Goal: Information Seeking & Learning: Learn about a topic

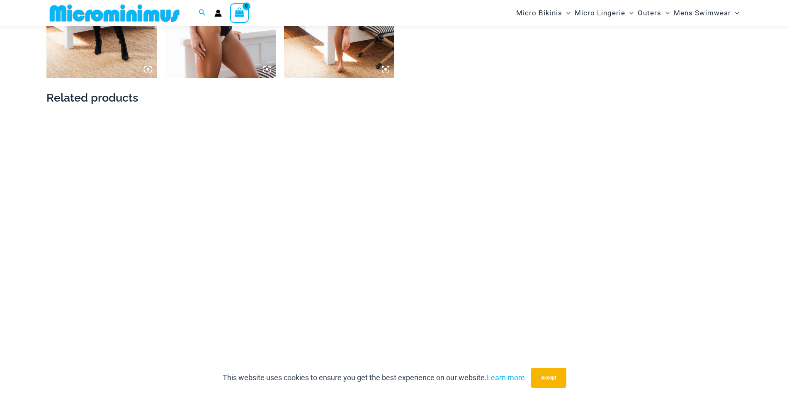
scroll to position [1393, 0]
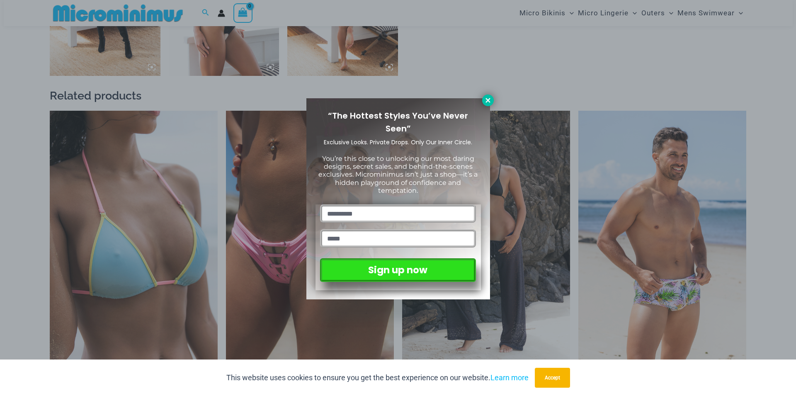
click at [487, 98] on icon at bounding box center [487, 100] width 7 height 7
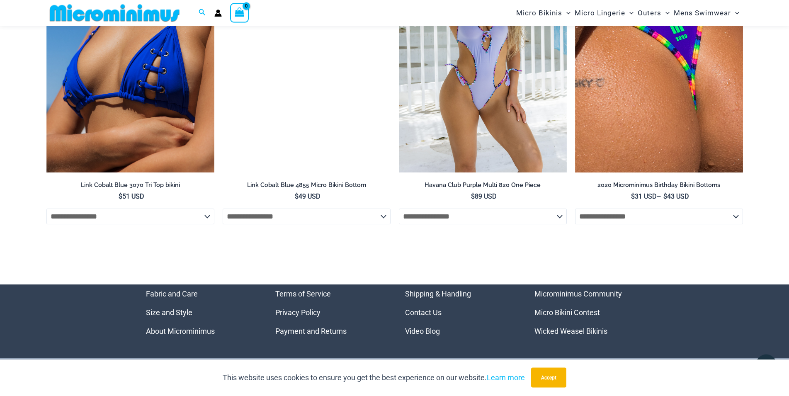
scroll to position [2998, 0]
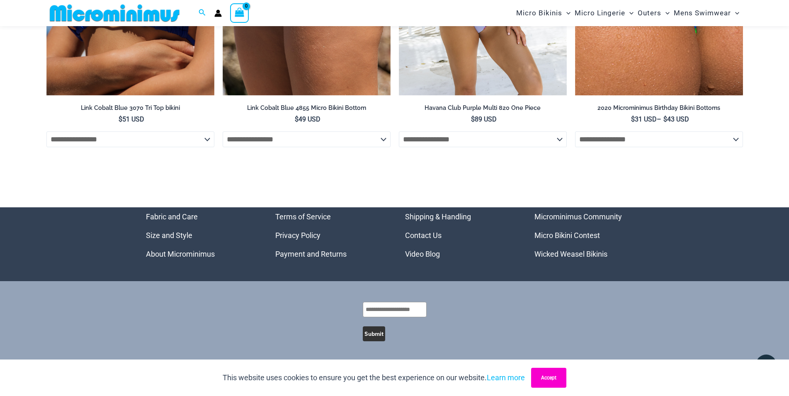
click at [542, 380] on button "Accept" at bounding box center [548, 378] width 35 height 20
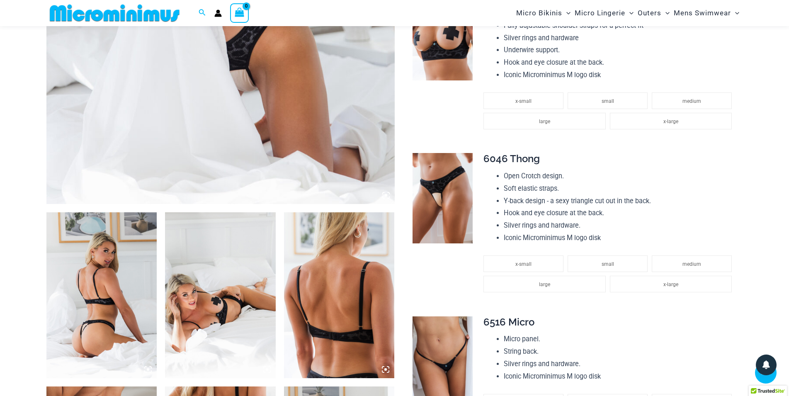
scroll to position [0, 0]
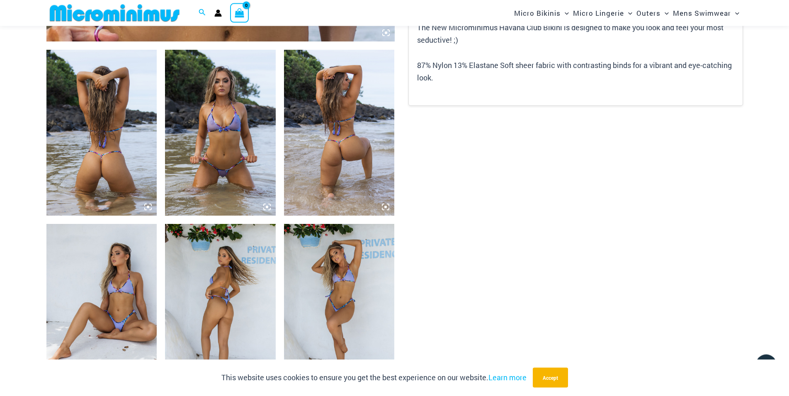
scroll to position [587, 0]
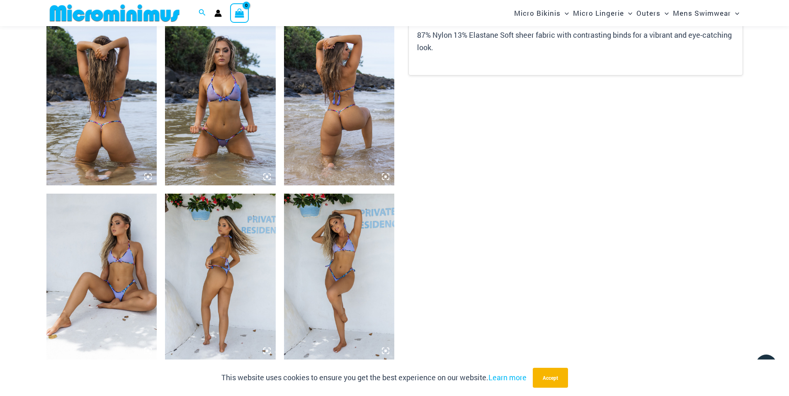
click at [244, 92] on img at bounding box center [220, 102] width 111 height 166
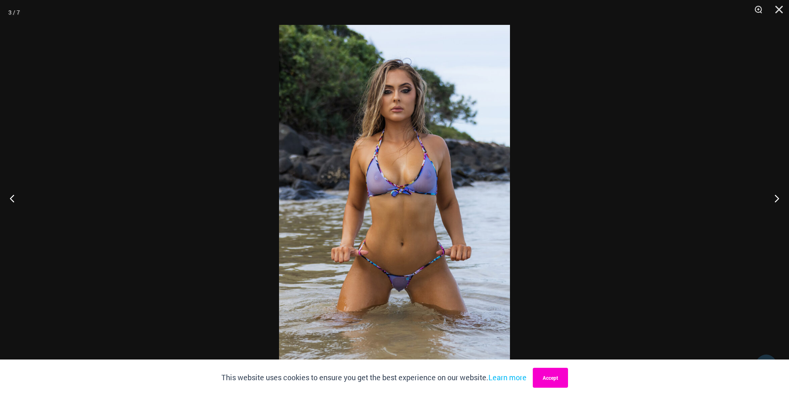
click at [547, 382] on button "Accept" at bounding box center [550, 378] width 35 height 20
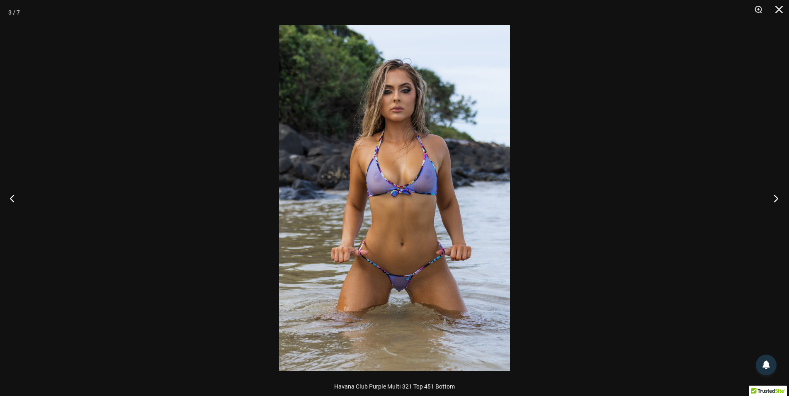
click at [776, 199] on button "Next" at bounding box center [773, 198] width 31 height 41
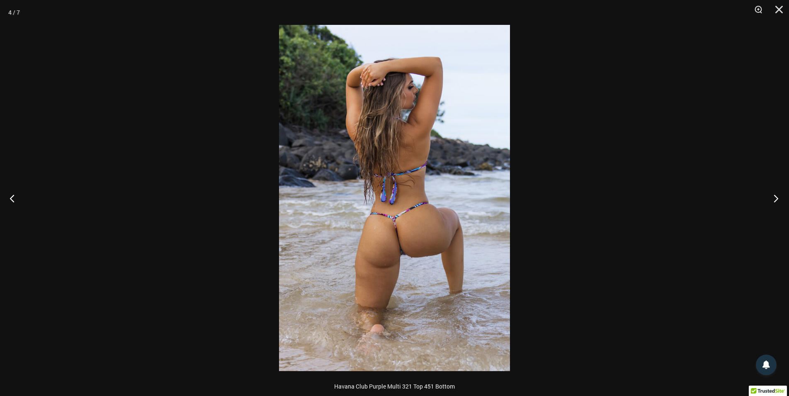
click at [776, 199] on button "Next" at bounding box center [773, 198] width 31 height 41
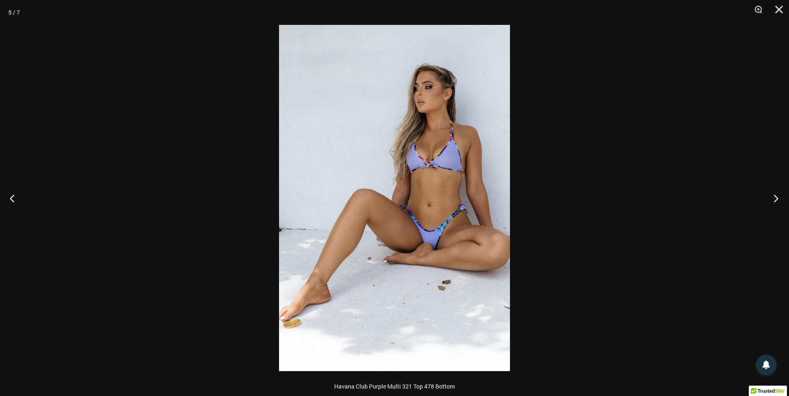
click at [776, 199] on button "Next" at bounding box center [773, 198] width 31 height 41
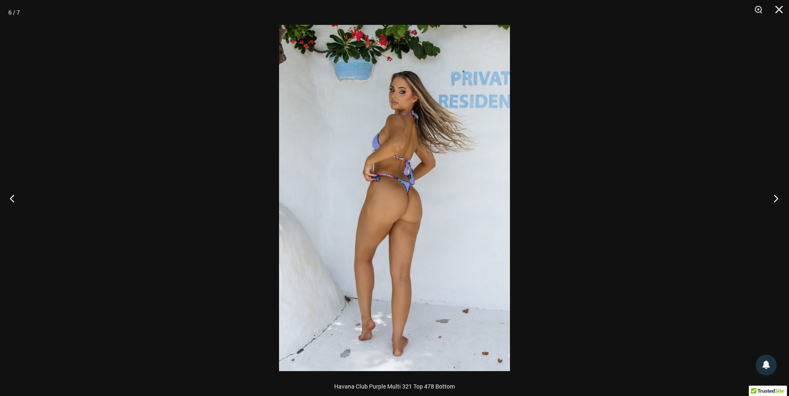
click at [776, 199] on button "Next" at bounding box center [773, 198] width 31 height 41
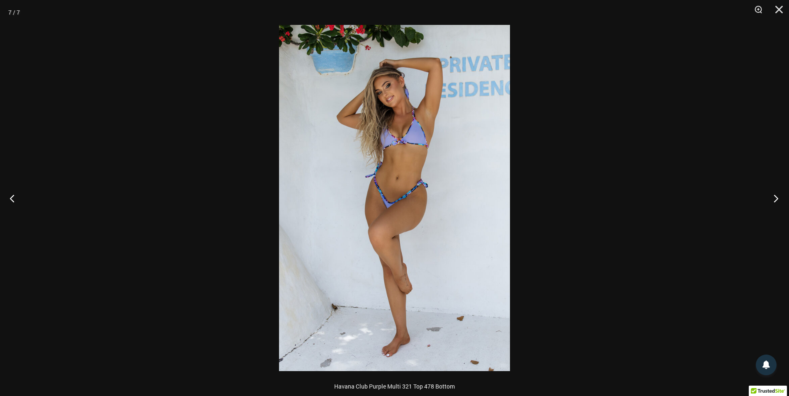
click at [776, 199] on button "Next" at bounding box center [773, 198] width 31 height 41
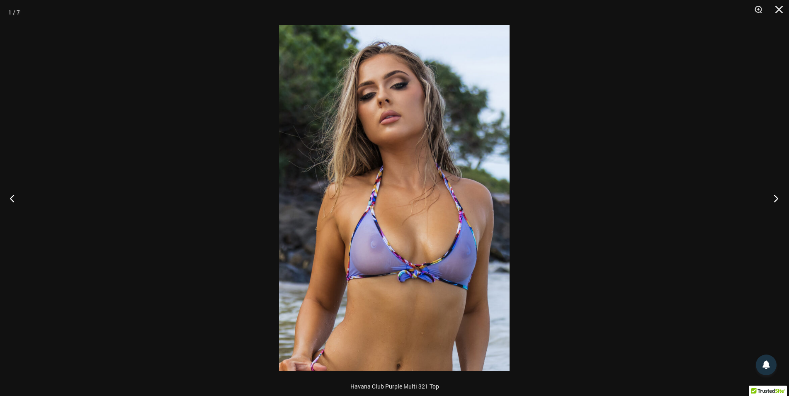
click at [776, 199] on button "Next" at bounding box center [773, 198] width 31 height 41
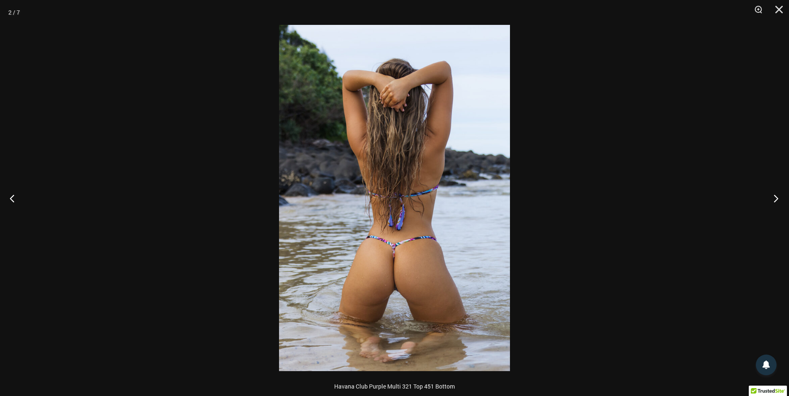
click at [776, 199] on button "Next" at bounding box center [773, 198] width 31 height 41
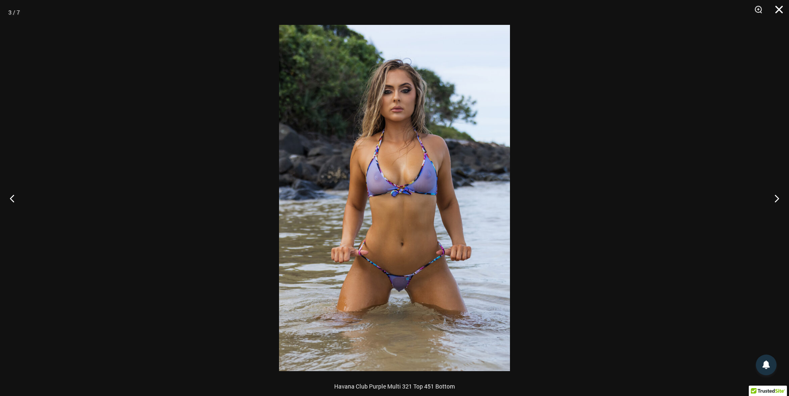
click at [776, 13] on button "Close" at bounding box center [776, 12] width 21 height 25
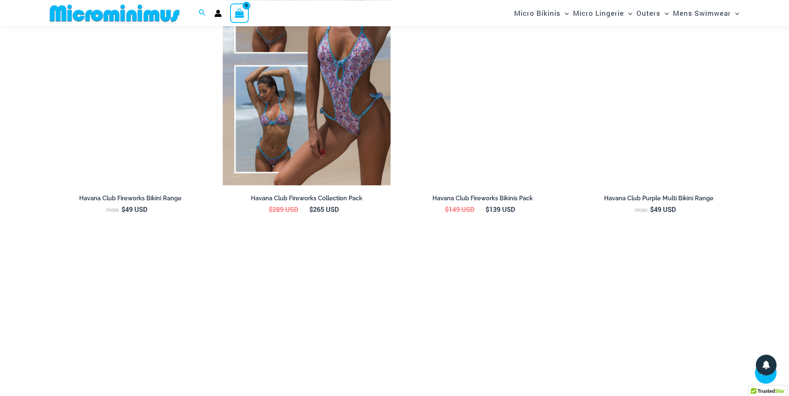
scroll to position [1560, 0]
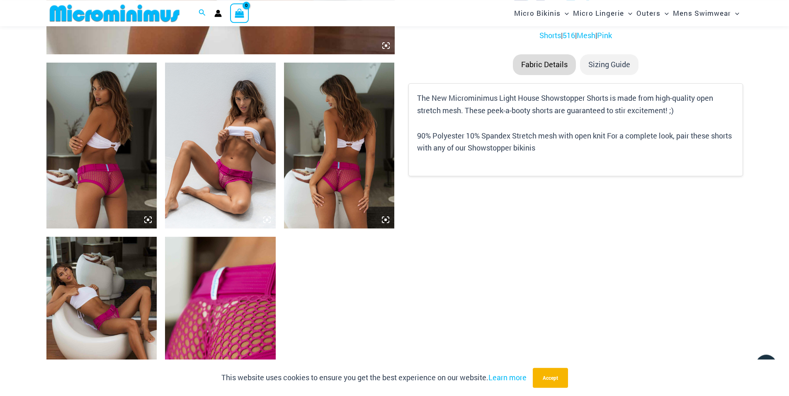
scroll to position [589, 0]
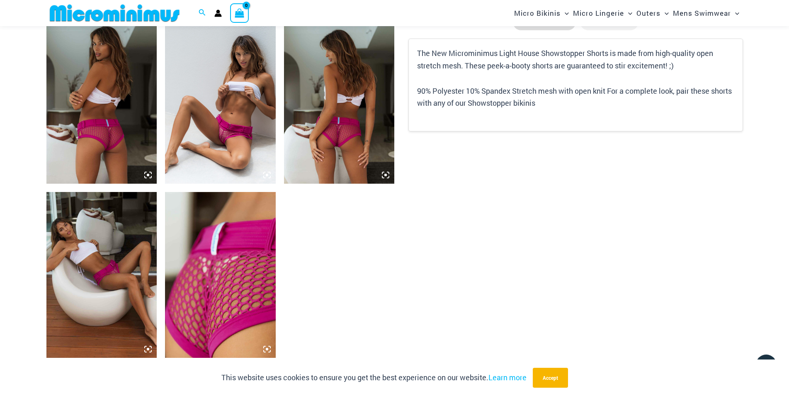
click at [209, 82] on img at bounding box center [220, 101] width 111 height 166
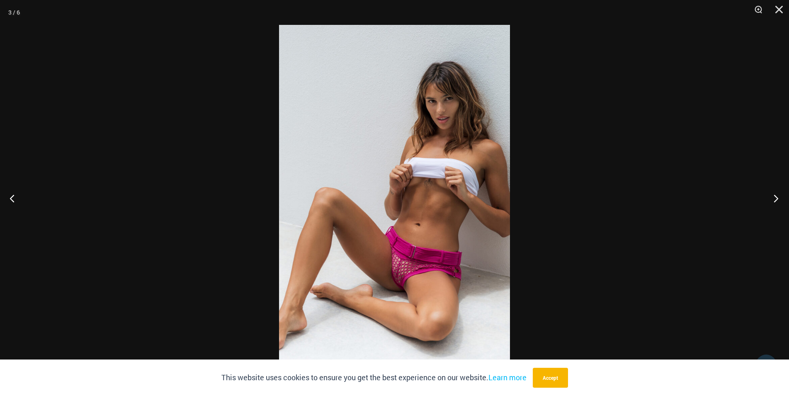
click at [770, 197] on button "Next" at bounding box center [773, 198] width 31 height 41
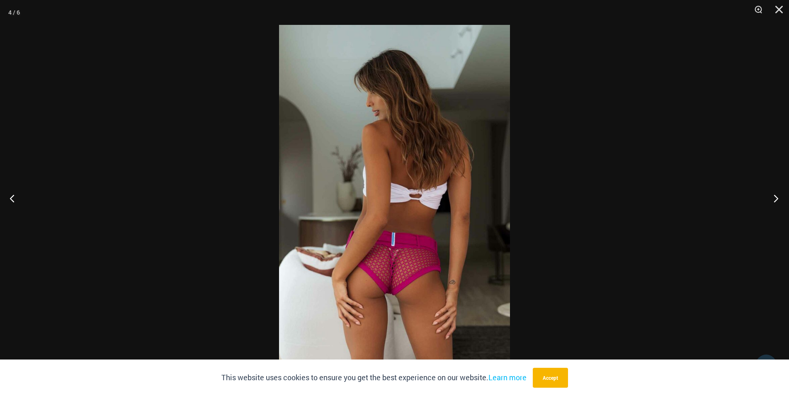
click at [776, 197] on button "Next" at bounding box center [773, 198] width 31 height 41
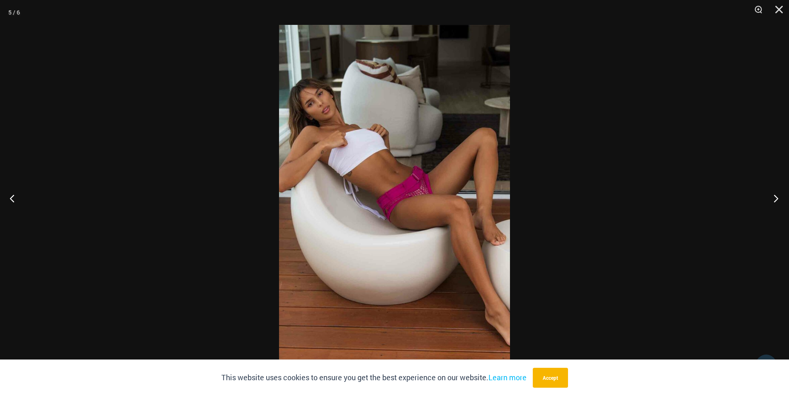
click at [776, 197] on button "Next" at bounding box center [773, 198] width 31 height 41
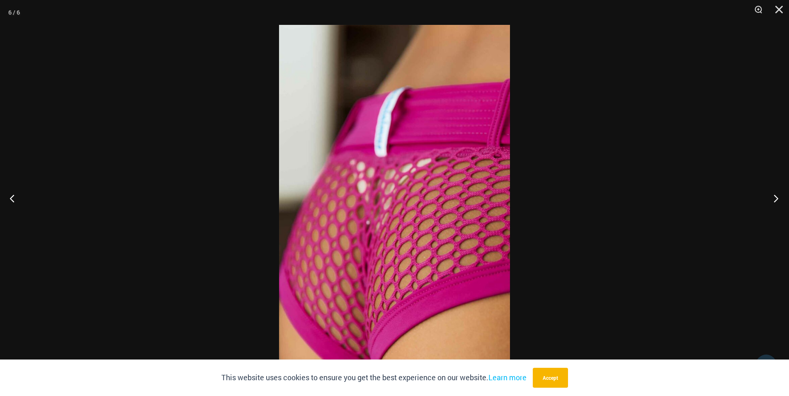
click at [776, 197] on button "Next" at bounding box center [773, 198] width 31 height 41
